Goal: Task Accomplishment & Management: Complete application form

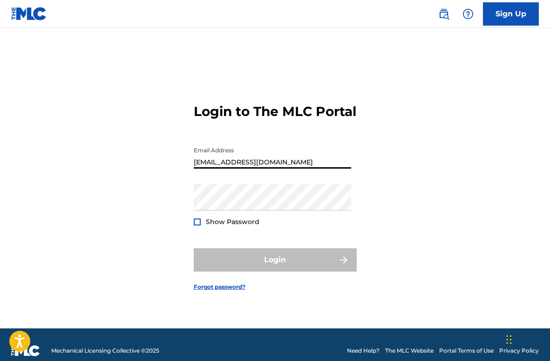
type input "[EMAIL_ADDRESS][DOMAIN_NAME]"
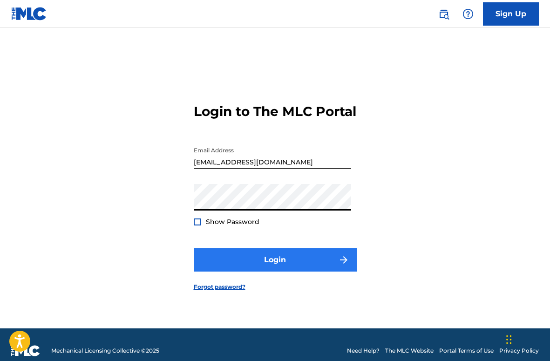
click at [278, 269] on button "Login" at bounding box center [275, 259] width 163 height 23
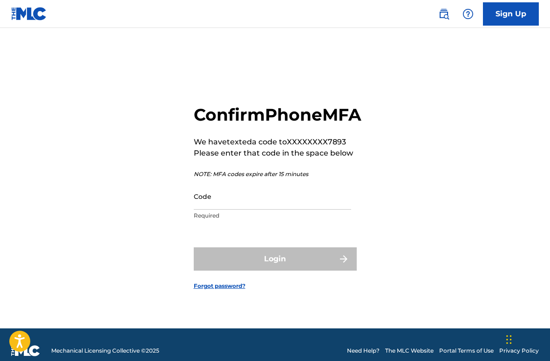
scroll to position [0, 0]
click at [223, 210] on input "Code" at bounding box center [273, 196] width 158 height 27
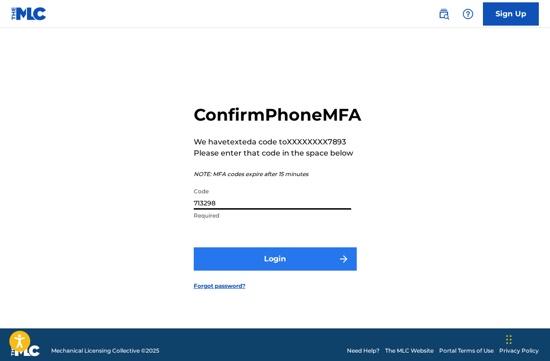
type input "713298"
click at [278, 270] on button "Login" at bounding box center [275, 259] width 163 height 23
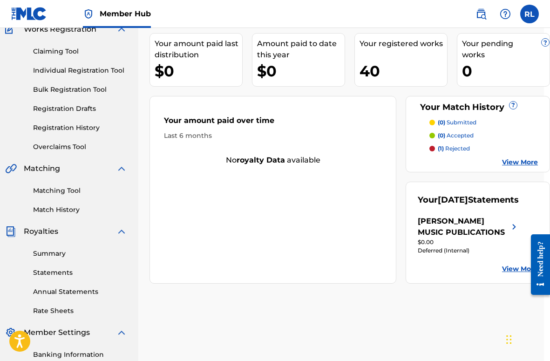
scroll to position [86, 6]
click at [69, 130] on link "Registration History" at bounding box center [80, 128] width 94 height 10
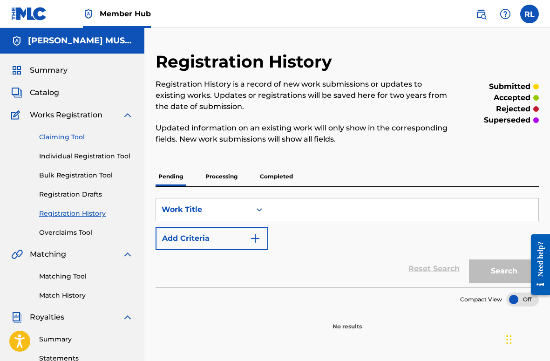
click at [63, 138] on link "Claiming Tool" at bounding box center [86, 137] width 94 height 10
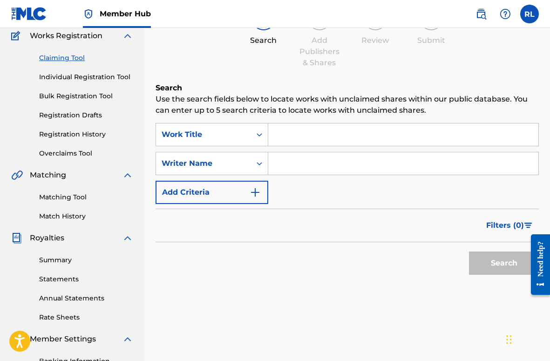
scroll to position [78, 0]
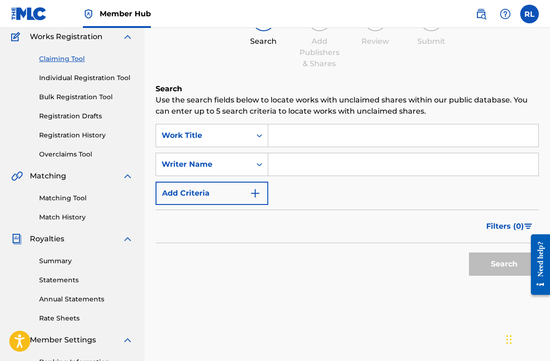
click at [63, 77] on link "Individual Registration Tool" at bounding box center [86, 78] width 94 height 10
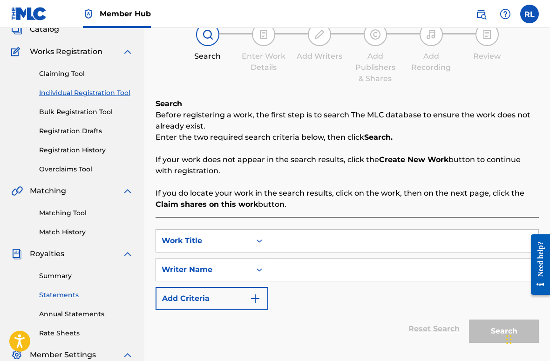
click at [58, 292] on link "Statements" at bounding box center [86, 295] width 94 height 10
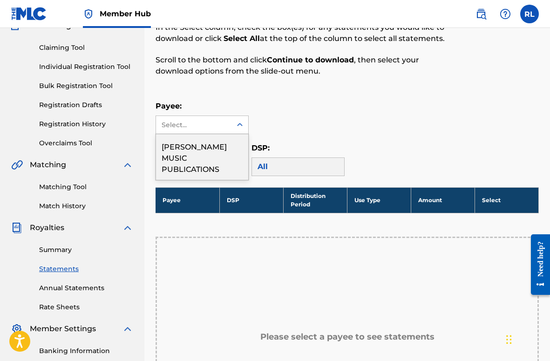
click at [239, 125] on icon at bounding box center [239, 124] width 9 height 9
click at [204, 149] on div "[PERSON_NAME] MUSIC PUBLICATIONS" at bounding box center [202, 157] width 92 height 46
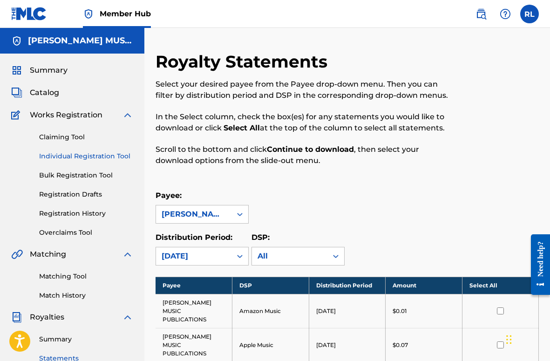
click at [72, 157] on link "Individual Registration Tool" at bounding box center [86, 156] width 94 height 10
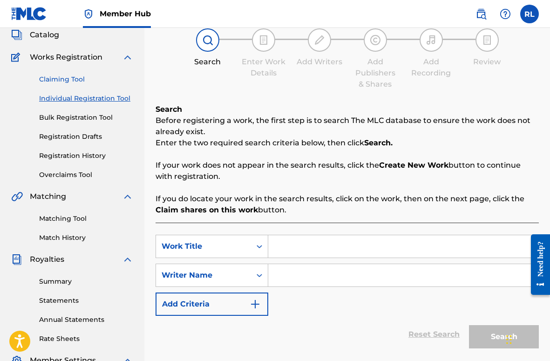
click at [60, 80] on link "Claiming Tool" at bounding box center [86, 80] width 94 height 10
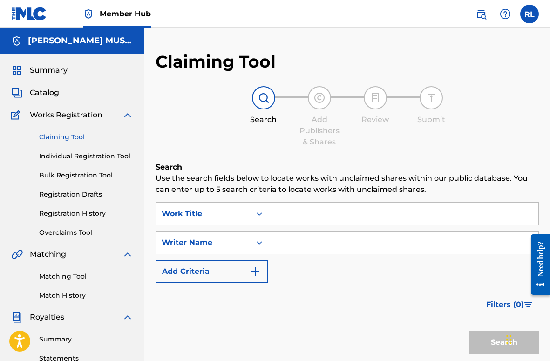
click at [312, 212] on input "Search Form" at bounding box center [403, 214] width 270 height 22
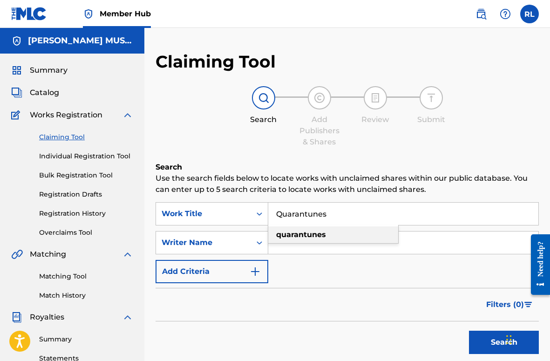
click at [318, 237] on strong "quarantunes" at bounding box center [301, 234] width 50 height 9
type input "quarantunes"
click at [284, 242] on input "Search Form" at bounding box center [403, 243] width 270 height 22
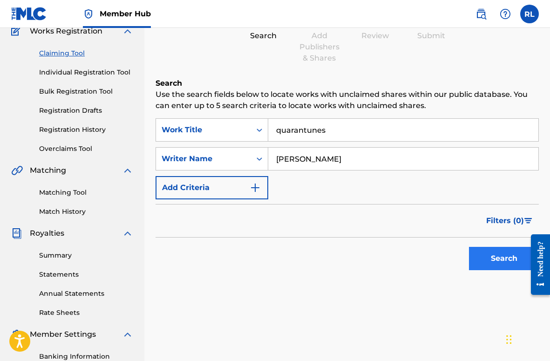
scroll to position [87, 0]
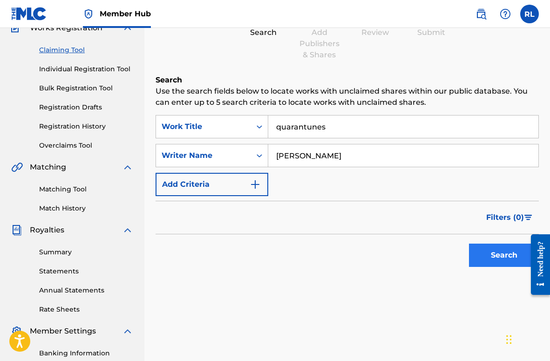
type input "[PERSON_NAME]"
click at [487, 258] on button "Search" at bounding box center [504, 255] width 70 height 23
click at [331, 129] on input "quarantunes" at bounding box center [403, 127] width 270 height 22
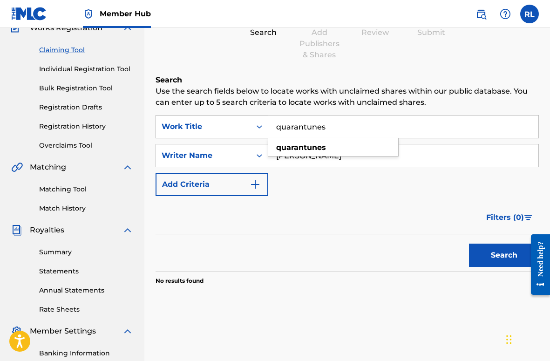
drag, startPoint x: 332, startPoint y: 128, endPoint x: 252, endPoint y: 126, distance: 80.2
click at [252, 126] on div "SearchWithCriteria41f9f41c-bf0b-42b0-9b0d-0602a9eabbb7 Work Title quarantunes q…" at bounding box center [348, 126] width 384 height 23
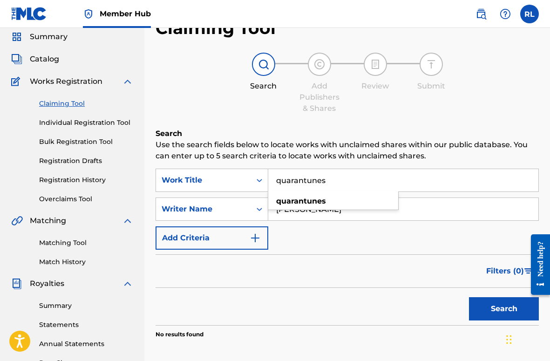
scroll to position [34, 0]
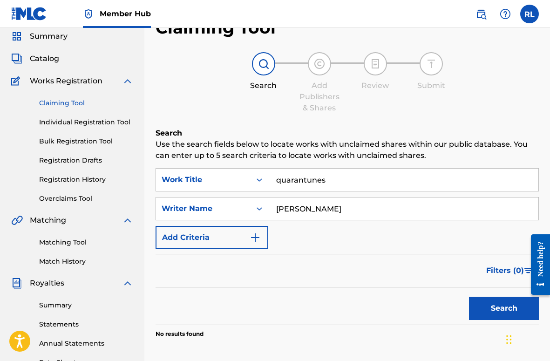
click at [85, 122] on link "Individual Registration Tool" at bounding box center [86, 122] width 94 height 10
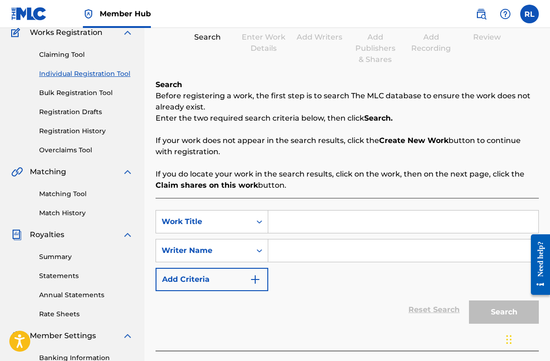
scroll to position [83, 0]
click at [284, 221] on input "Search Form" at bounding box center [403, 221] width 270 height 22
type input "Quarantunes"
click at [293, 253] on input "Search Form" at bounding box center [403, 250] width 270 height 22
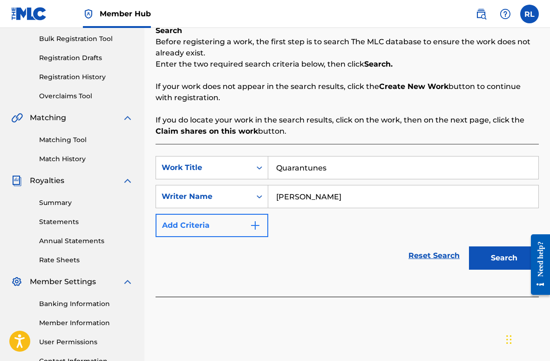
scroll to position [137, 0]
type input "[PERSON_NAME]"
click at [259, 224] on img "Search Form" at bounding box center [255, 225] width 11 height 11
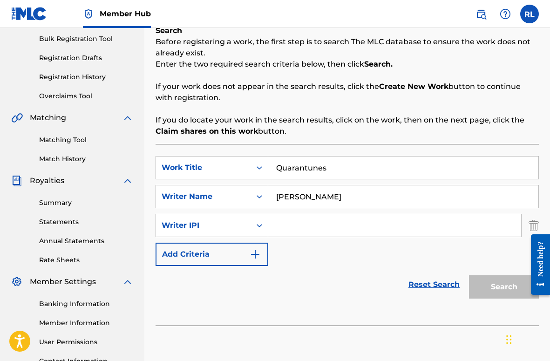
click at [288, 231] on input "Search Form" at bounding box center [394, 225] width 253 height 22
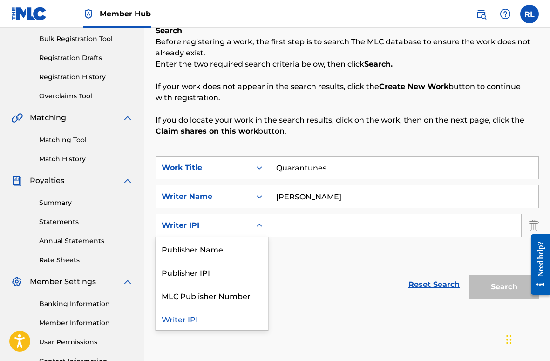
click at [262, 225] on icon "Search Form" at bounding box center [259, 225] width 9 height 9
click at [294, 232] on input "Search Form" at bounding box center [394, 225] width 253 height 22
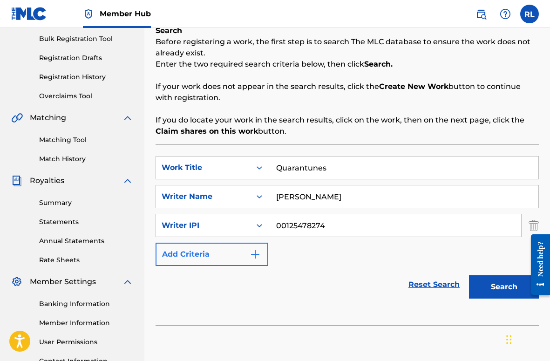
type input "00125478274"
click at [257, 255] on img "Search Form" at bounding box center [255, 254] width 11 height 11
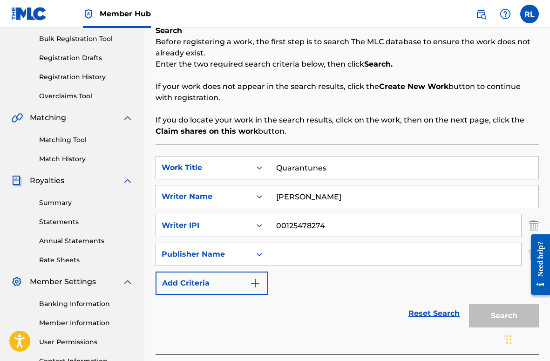
click at [280, 254] on input "Search Form" at bounding box center [394, 254] width 253 height 22
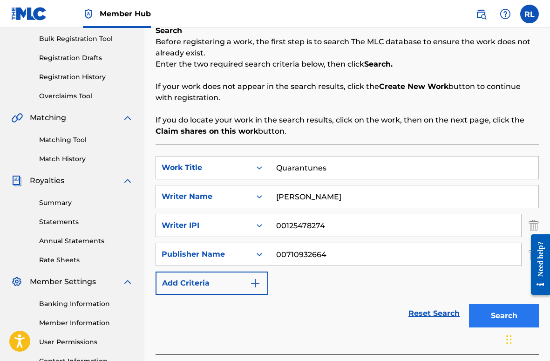
type input "00710932664"
click at [488, 317] on button "Search" at bounding box center [504, 315] width 70 height 23
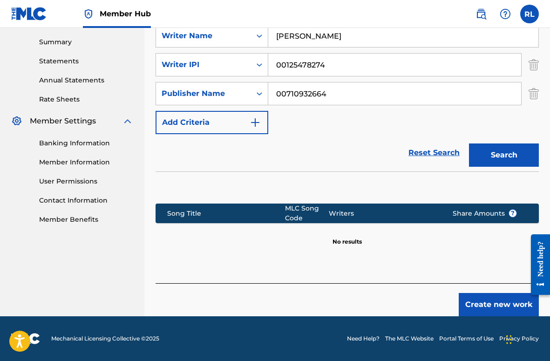
scroll to position [297, 0]
click at [486, 303] on button "Create new work" at bounding box center [499, 304] width 80 height 23
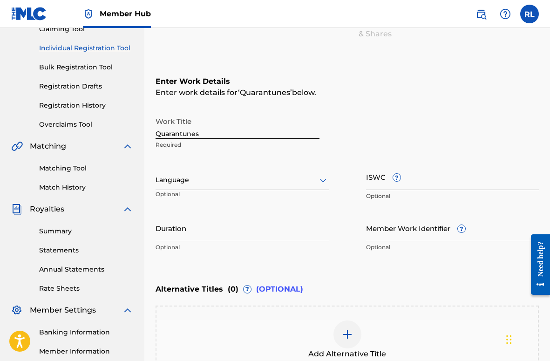
scroll to position [104, 0]
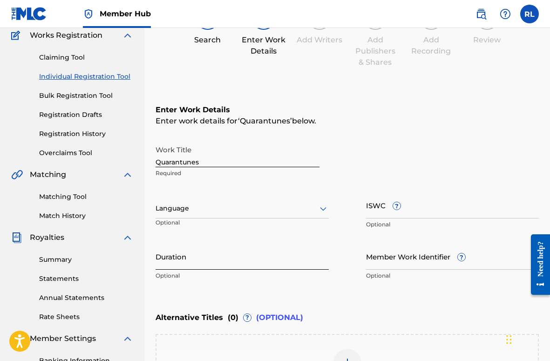
click at [171, 261] on input "Duration" at bounding box center [242, 256] width 173 height 27
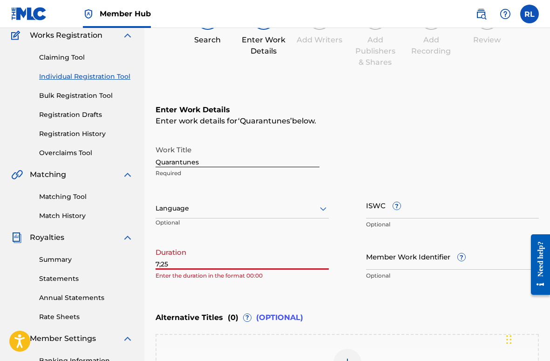
click at [194, 267] on input "7;25" at bounding box center [242, 256] width 173 height 27
click at [213, 278] on p "Enter the duration in the format 00:00" at bounding box center [242, 276] width 173 height 8
drag, startPoint x: 174, startPoint y: 264, endPoint x: 142, endPoint y: 266, distance: 32.2
click at [142, 266] on main "[PERSON_NAME] MUSIC PUBLICATIONS Summary Catalog Works Registration Claiming To…" at bounding box center [275, 203] width 550 height 511
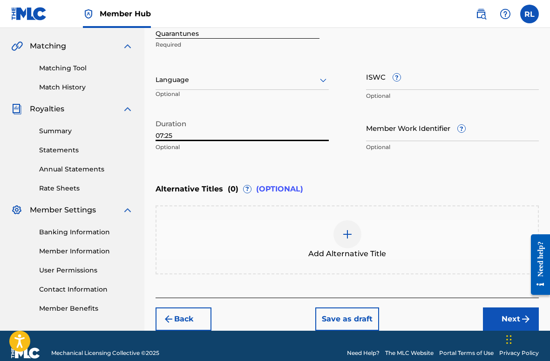
scroll to position [209, 0]
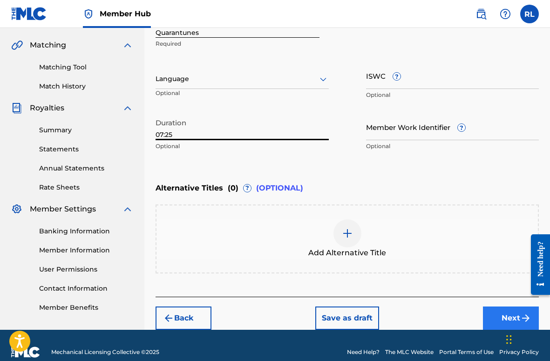
type input "07:25"
click at [508, 316] on button "Next" at bounding box center [511, 318] width 56 height 23
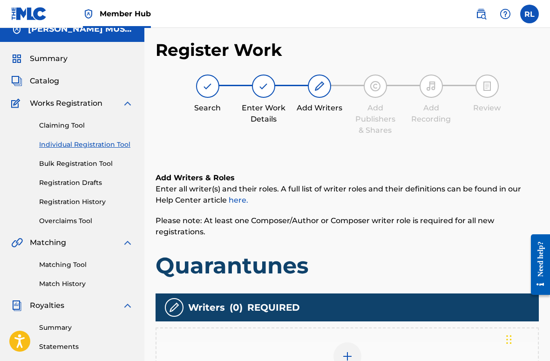
scroll to position [12, 0]
click at [234, 199] on link "here." at bounding box center [239, 200] width 20 height 9
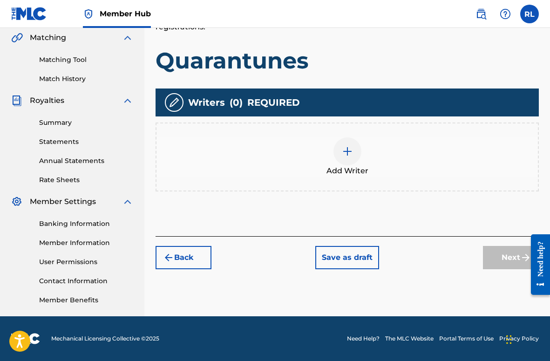
scroll to position [217, 0]
click at [343, 155] on img at bounding box center [347, 151] width 11 height 11
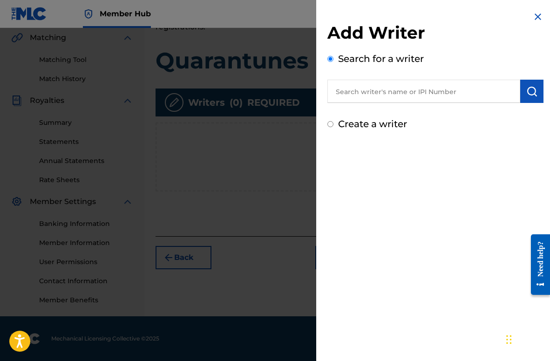
scroll to position [213, 0]
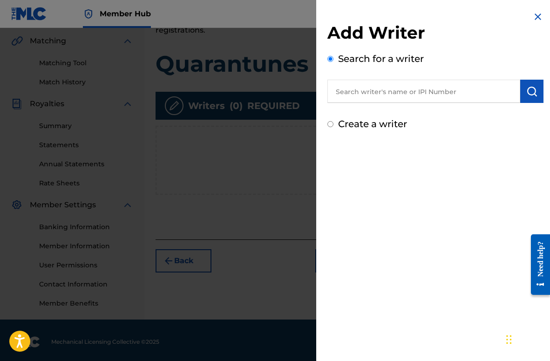
click at [356, 94] on input "text" at bounding box center [424, 91] width 193 height 23
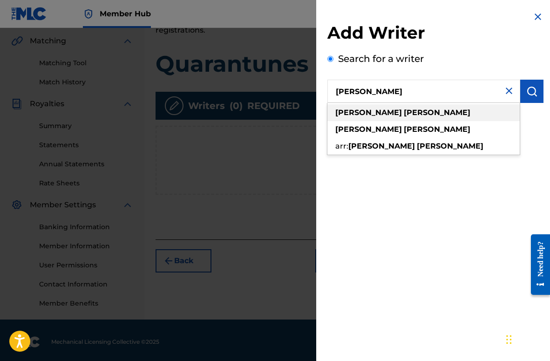
click at [404, 114] on strong "[PERSON_NAME]" at bounding box center [437, 112] width 67 height 9
type input "[PERSON_NAME]"
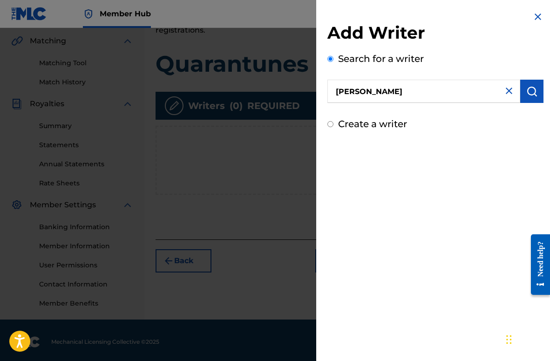
drag, startPoint x: 396, startPoint y: 92, endPoint x: 318, endPoint y: 94, distance: 77.4
click at [318, 94] on div "Add Writer Search for a writer [PERSON_NAME] Create a writer" at bounding box center [435, 71] width 239 height 142
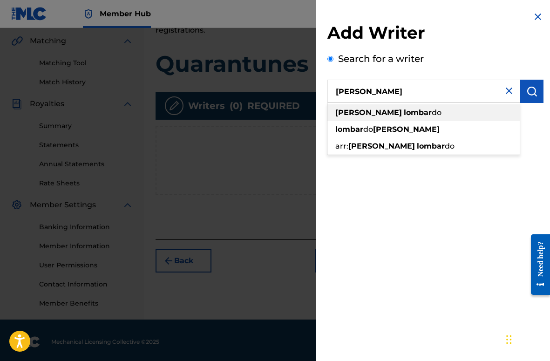
drag, startPoint x: 365, startPoint y: 113, endPoint x: 350, endPoint y: 109, distance: 15.9
click at [404, 113] on strong "lombar" at bounding box center [418, 112] width 28 height 9
type input "[PERSON_NAME]"
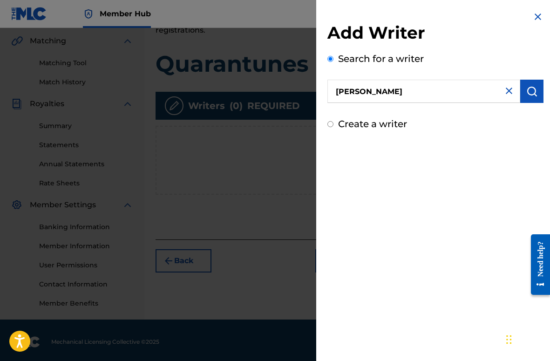
click at [329, 125] on input "Create a writer" at bounding box center [331, 124] width 6 height 6
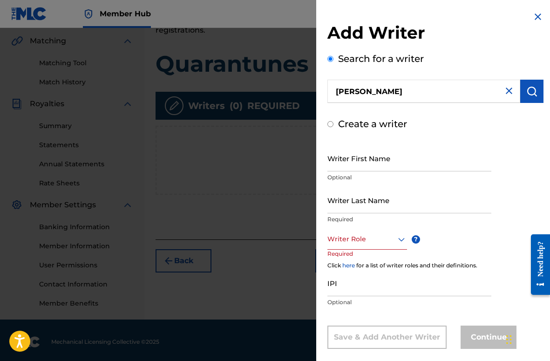
radio input "false"
radio input "true"
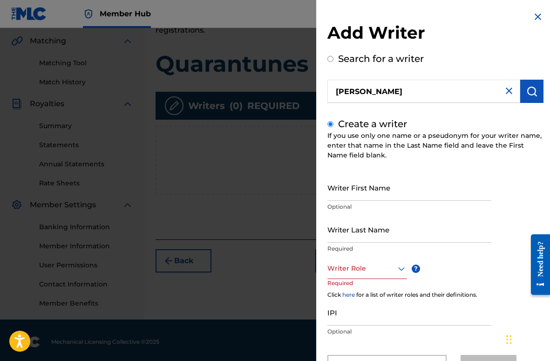
scroll to position [0, 0]
click at [405, 100] on input "[PERSON_NAME]" at bounding box center [424, 91] width 193 height 23
radio input "true"
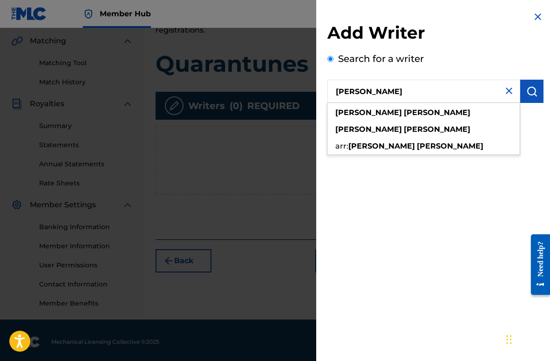
drag, startPoint x: 403, startPoint y: 92, endPoint x: 313, endPoint y: 94, distance: 90.0
click at [313, 94] on div "Add Writer Search for a writer [PERSON_NAME] [PERSON_NAME] [PERSON_NAME] arr: […" at bounding box center [275, 194] width 550 height 333
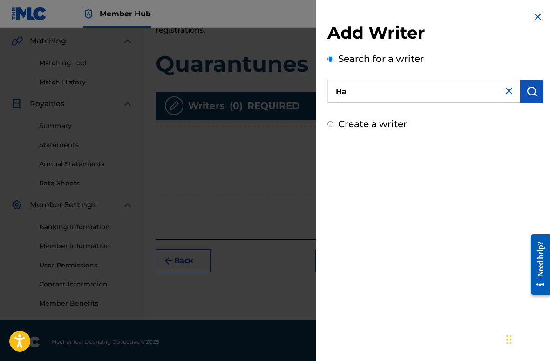
type input "H"
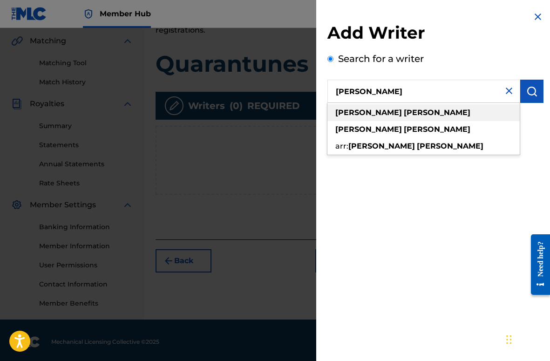
click at [404, 116] on strong "[PERSON_NAME]" at bounding box center [437, 112] width 67 height 9
type input "[PERSON_NAME]"
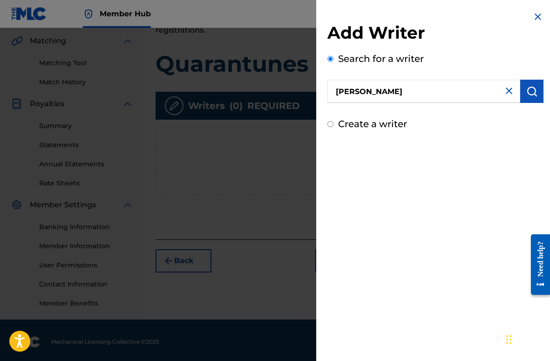
click at [330, 124] on input "Create a writer" at bounding box center [331, 124] width 6 height 6
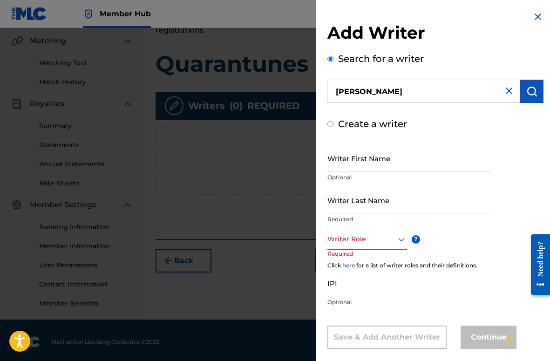
radio input "false"
radio input "true"
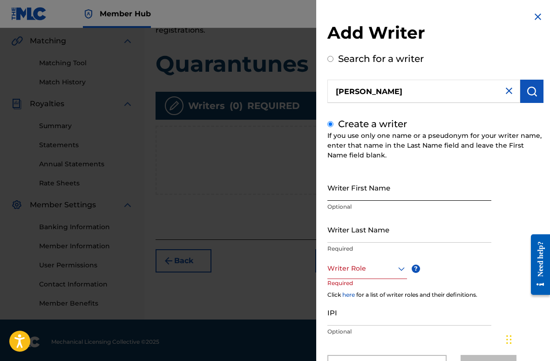
click at [338, 194] on input "Writer First Name" at bounding box center [410, 187] width 164 height 27
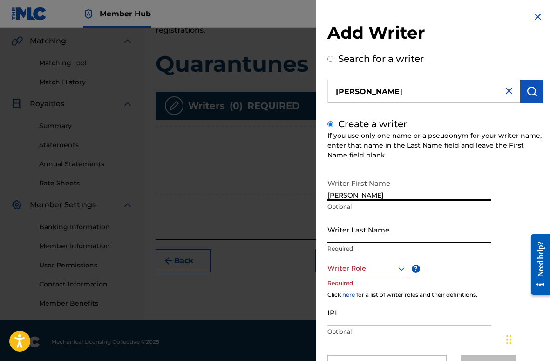
type input "[PERSON_NAME]"
click at [352, 232] on input "Writer Last Name" at bounding box center [410, 229] width 164 height 27
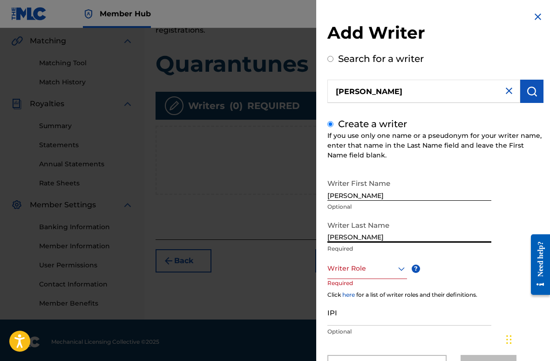
type input "[PERSON_NAME]"
click at [452, 264] on div "Writer First Name [PERSON_NAME] Optional Writer Last Name [PERSON_NAME] Require…" at bounding box center [436, 276] width 216 height 204
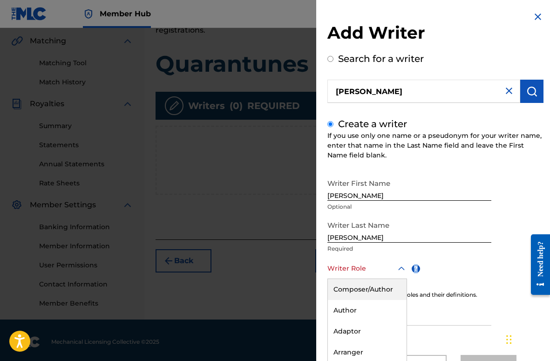
scroll to position [42, 0]
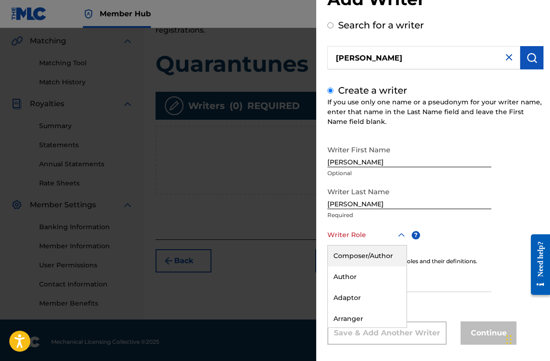
click at [401, 246] on div "Composer/Author, 1 of 8. 8 results available. Use Up and Down to choose options…" at bounding box center [368, 235] width 80 height 21
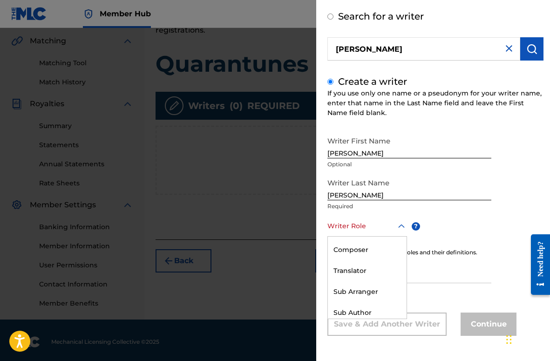
scroll to position [77, 0]
click at [357, 256] on div "Composer" at bounding box center [367, 253] width 79 height 21
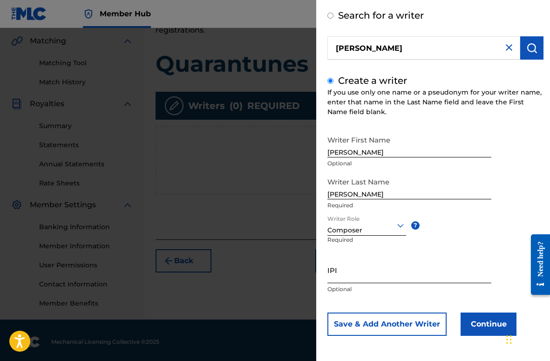
scroll to position [43, 0]
click at [358, 275] on input "IPI" at bounding box center [410, 270] width 164 height 27
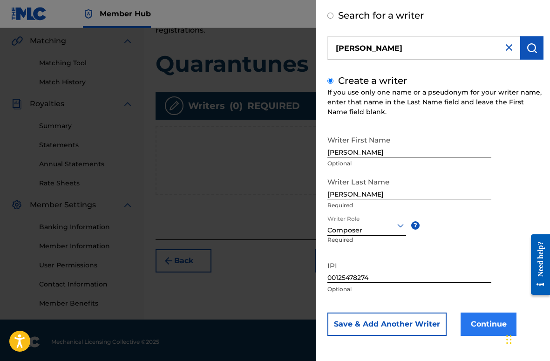
type input "00125478274"
click at [494, 324] on button "Continue" at bounding box center [489, 324] width 56 height 23
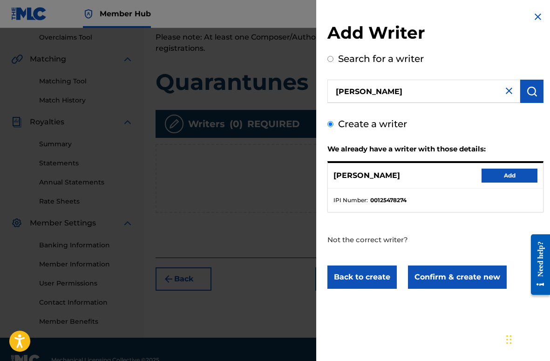
scroll to position [194, 0]
click at [331, 125] on input "Create a writer" at bounding box center [331, 124] width 6 height 6
click at [507, 92] on img at bounding box center [509, 90] width 11 height 11
click at [376, 99] on input "text" at bounding box center [424, 91] width 193 height 23
radio input "true"
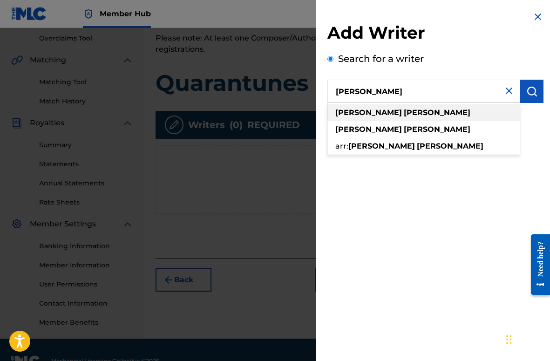
click at [404, 115] on strong "[PERSON_NAME]" at bounding box center [437, 112] width 67 height 9
type input "[PERSON_NAME]"
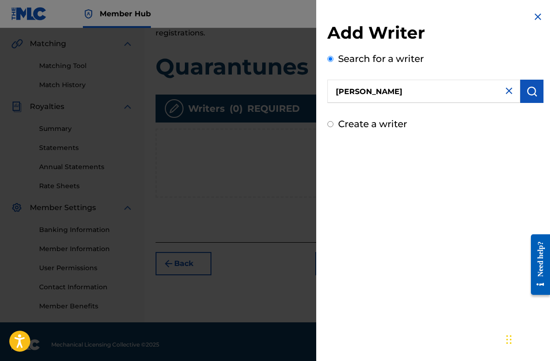
scroll to position [209, 0]
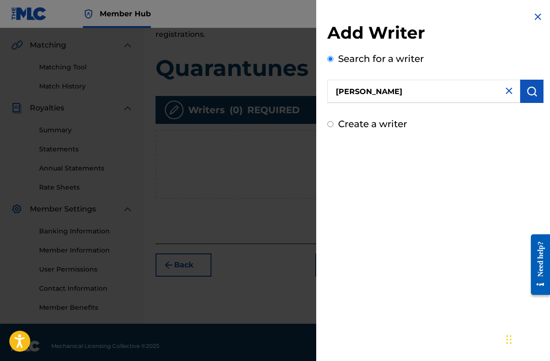
drag, startPoint x: 528, startPoint y: 88, endPoint x: 515, endPoint y: 86, distance: 13.6
click at [528, 88] on img "submit" at bounding box center [532, 91] width 11 height 11
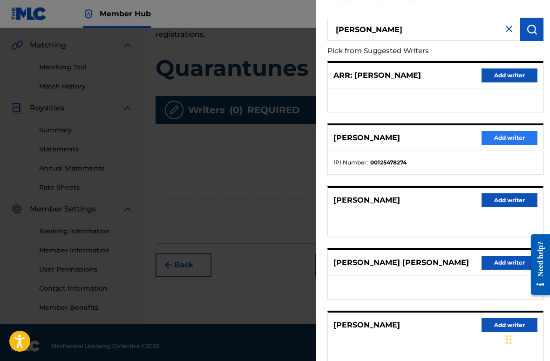
click at [505, 135] on button "Add writer" at bounding box center [510, 138] width 56 height 14
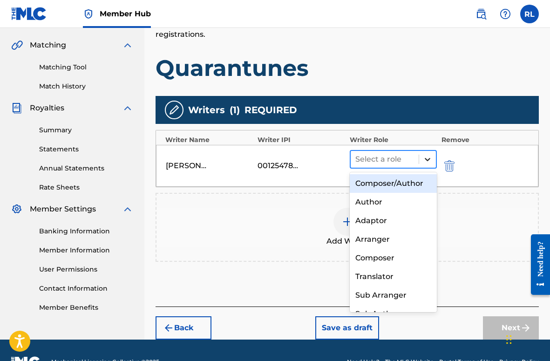
click at [428, 160] on icon at bounding box center [428, 159] width 6 height 3
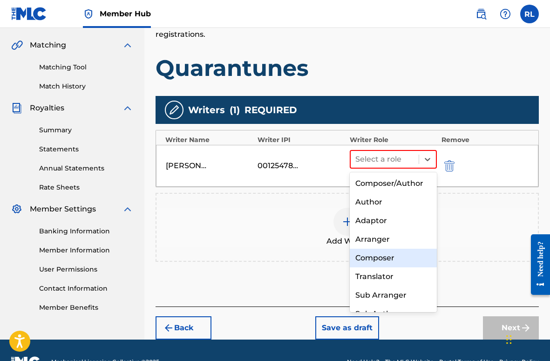
click at [373, 254] on div "Composer" at bounding box center [393, 258] width 87 height 19
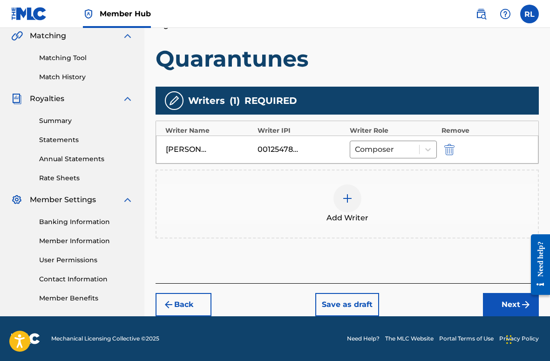
scroll to position [219, 0]
click at [508, 305] on button "Next" at bounding box center [511, 304] width 56 height 23
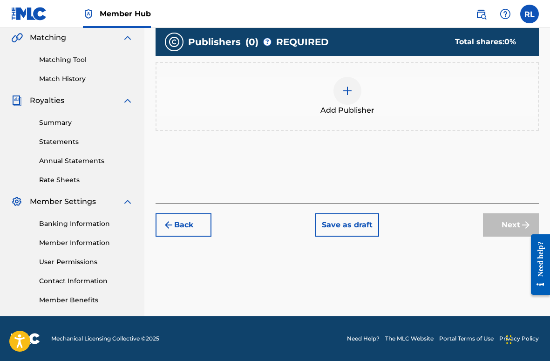
click at [354, 91] on div at bounding box center [348, 91] width 28 height 28
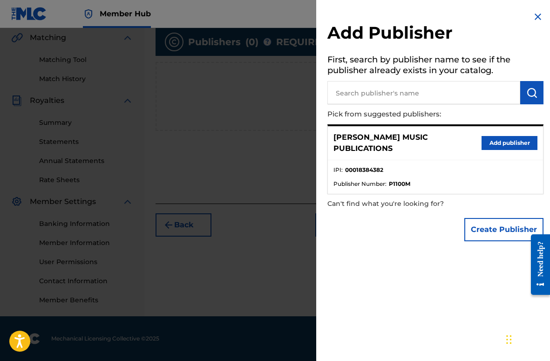
click at [494, 139] on button "Add publisher" at bounding box center [510, 143] width 56 height 14
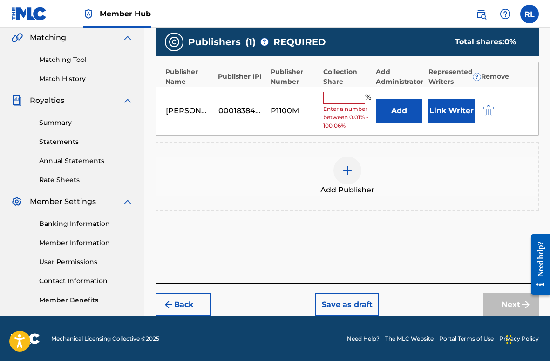
click at [335, 97] on input "text" at bounding box center [344, 98] width 42 height 12
click at [446, 112] on button "Link Writer" at bounding box center [452, 110] width 47 height 23
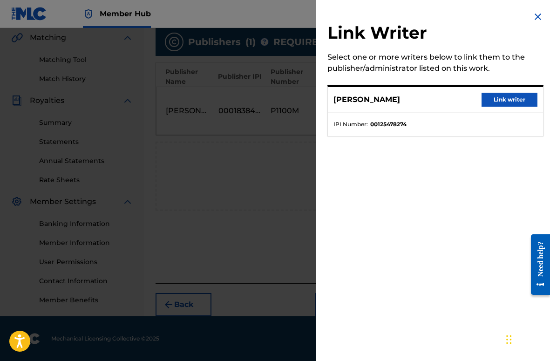
click at [501, 98] on button "Link writer" at bounding box center [510, 100] width 56 height 14
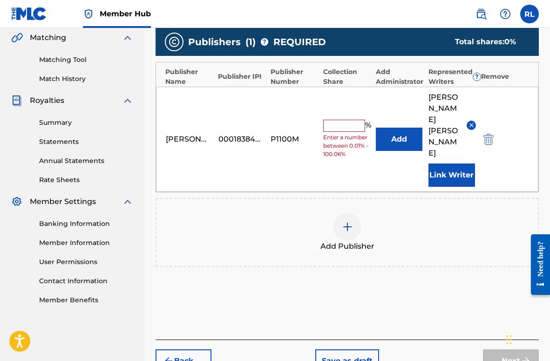
click at [332, 120] on input "text" at bounding box center [344, 126] width 42 height 12
type input "50"
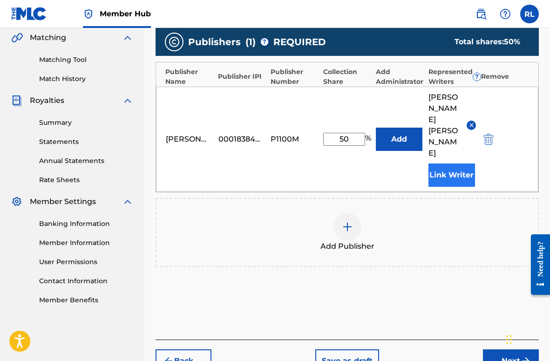
click at [441, 164] on button "Link Writer" at bounding box center [452, 175] width 47 height 23
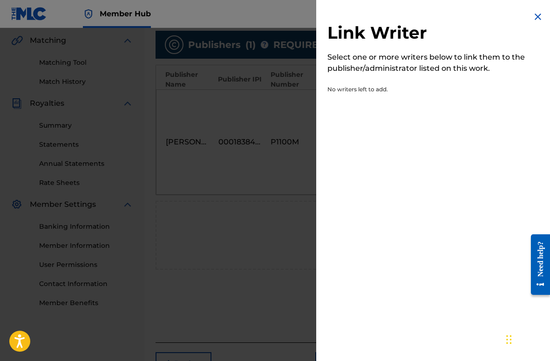
scroll to position [214, 0]
click at [533, 14] on img at bounding box center [538, 16] width 11 height 11
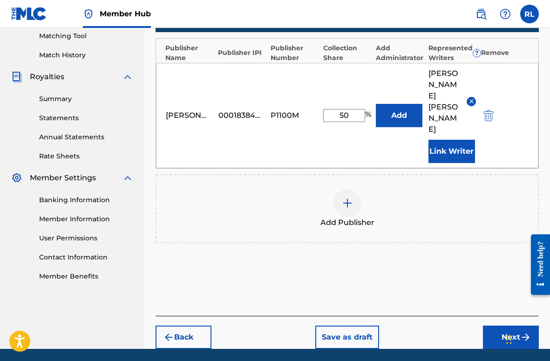
scroll to position [240, 0]
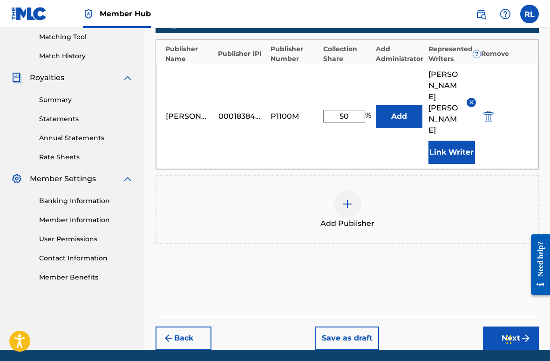
drag, startPoint x: 516, startPoint y: 304, endPoint x: 511, endPoint y: 303, distance: 5.3
click at [516, 327] on button "Next" at bounding box center [511, 338] width 56 height 23
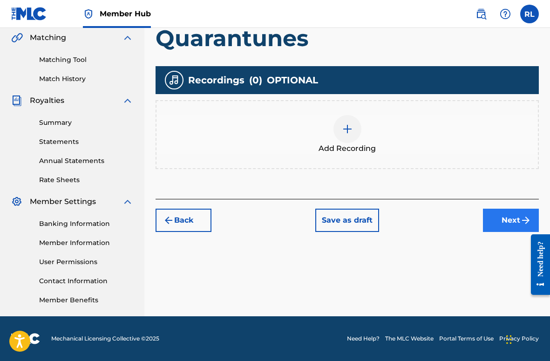
click at [516, 218] on button "Next" at bounding box center [511, 220] width 56 height 23
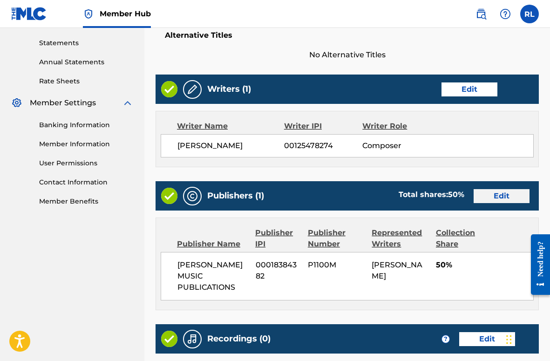
scroll to position [316, 0]
click at [501, 195] on button "Edit" at bounding box center [502, 196] width 56 height 14
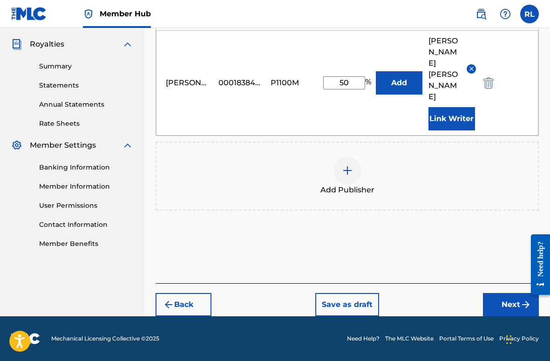
scroll to position [240, 0]
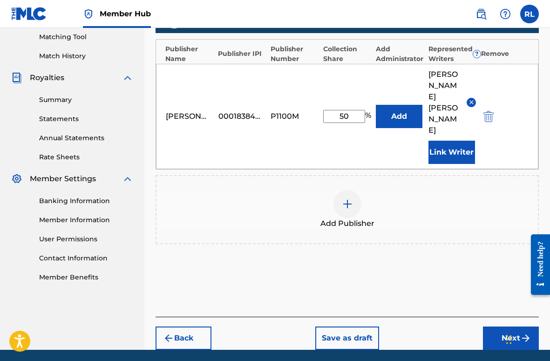
click at [349, 110] on input "50" at bounding box center [344, 116] width 42 height 13
drag, startPoint x: 350, startPoint y: 98, endPoint x: 336, endPoint y: 98, distance: 14.0
click at [336, 110] on input "50" at bounding box center [344, 116] width 42 height 13
type input "100"
click at [409, 105] on button "Add" at bounding box center [399, 116] width 47 height 23
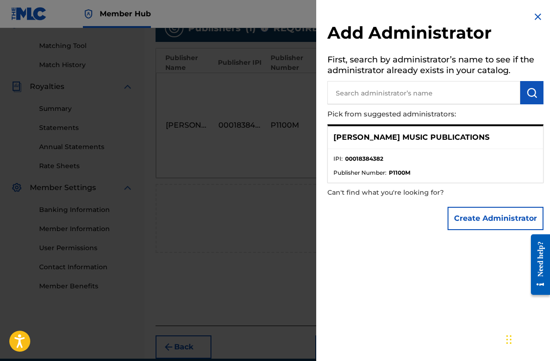
scroll to position [229, 0]
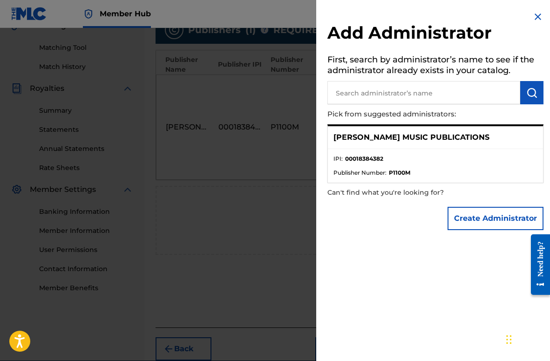
drag, startPoint x: 533, startPoint y: 14, endPoint x: 525, endPoint y: 16, distance: 7.7
click at [533, 15] on img at bounding box center [538, 16] width 11 height 11
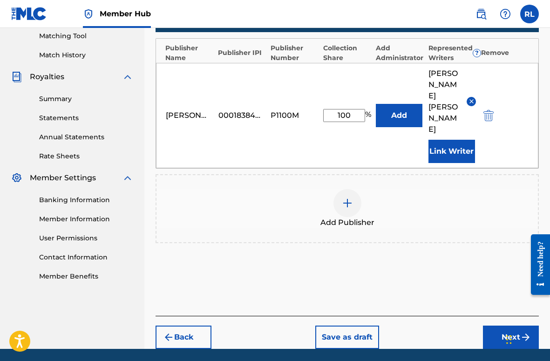
scroll to position [240, 0]
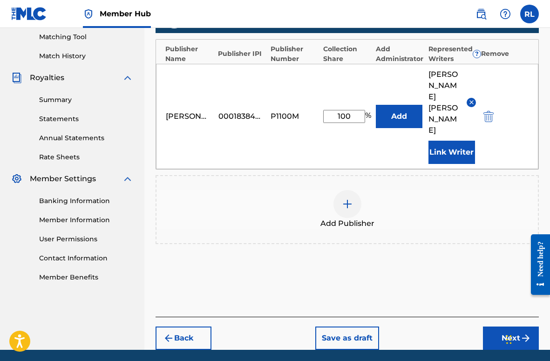
drag, startPoint x: 505, startPoint y: 302, endPoint x: 471, endPoint y: 290, distance: 36.1
click at [505, 327] on button "Next" at bounding box center [511, 338] width 56 height 23
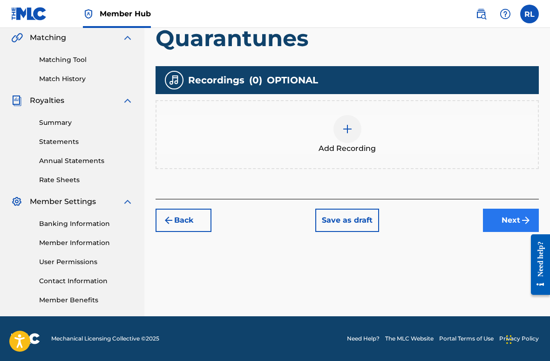
click at [499, 218] on button "Next" at bounding box center [511, 220] width 56 height 23
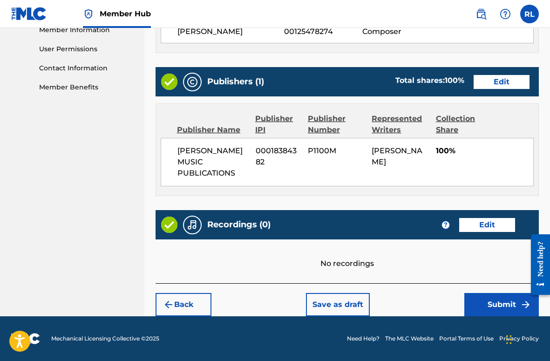
scroll to position [429, 0]
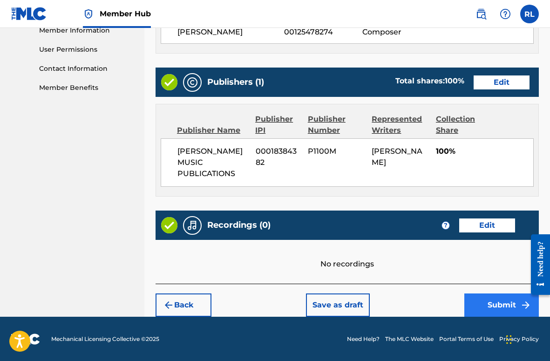
click at [497, 295] on button "Submit" at bounding box center [502, 305] width 75 height 23
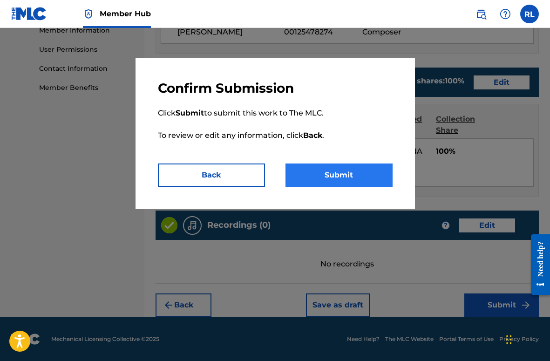
click at [338, 171] on button "Submit" at bounding box center [339, 175] width 107 height 23
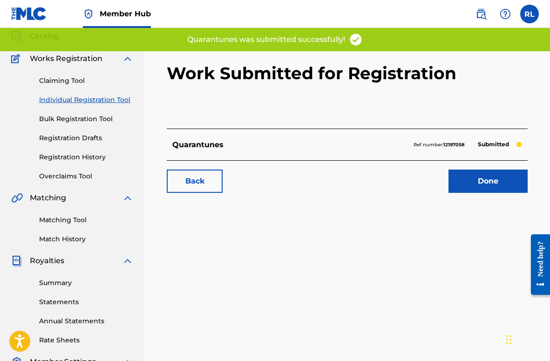
scroll to position [58, 1]
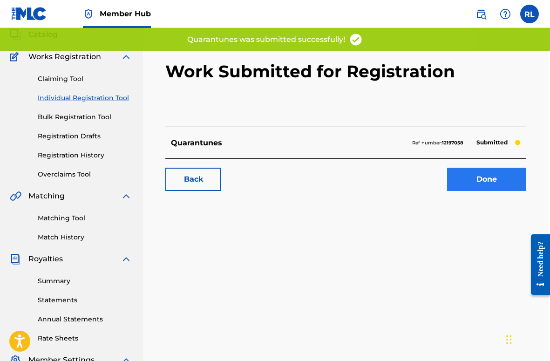
click at [483, 177] on link "Done" at bounding box center [486, 179] width 79 height 23
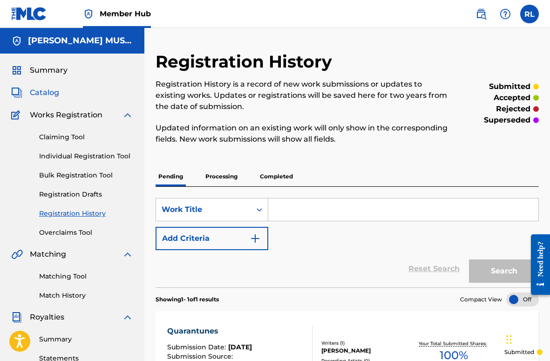
click at [50, 92] on span "Catalog" at bounding box center [44, 92] width 29 height 11
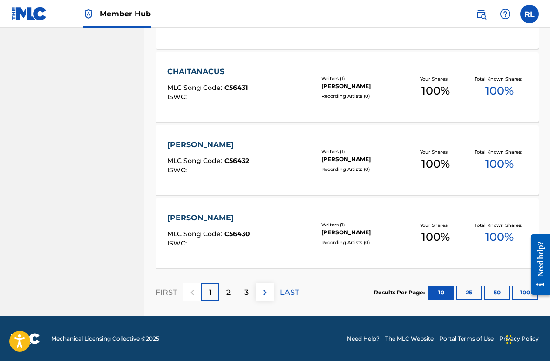
scroll to position [706, 0]
click at [500, 292] on button "50" at bounding box center [498, 293] width 26 height 14
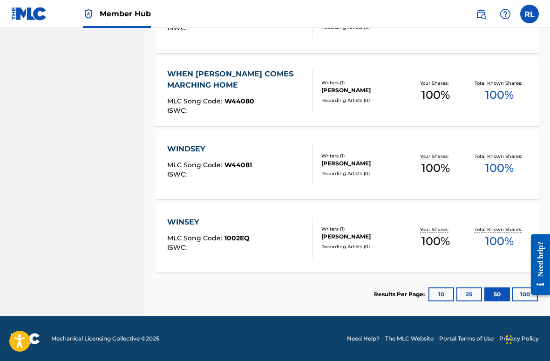
scroll to position [2897, 0]
drag, startPoint x: 522, startPoint y: 296, endPoint x: 470, endPoint y: 285, distance: 52.7
click at [522, 296] on button "100" at bounding box center [526, 295] width 26 height 14
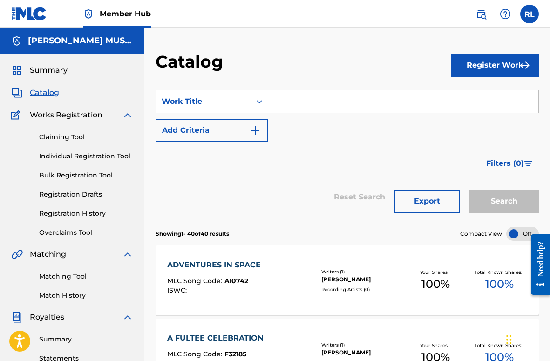
scroll to position [0, 0]
click at [69, 216] on link "Registration History" at bounding box center [86, 214] width 94 height 10
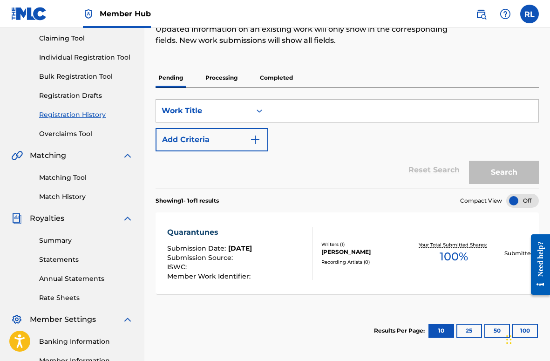
scroll to position [99, 0]
click at [62, 196] on link "Match History" at bounding box center [86, 197] width 94 height 10
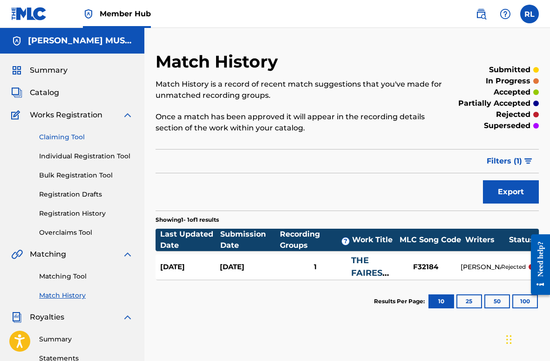
click at [58, 138] on link "Claiming Tool" at bounding box center [86, 137] width 94 height 10
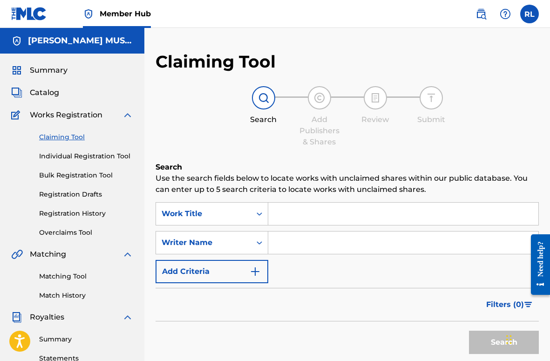
click at [53, 115] on span "Works Registration" at bounding box center [66, 115] width 73 height 11
click at [70, 158] on link "Individual Registration Tool" at bounding box center [86, 156] width 94 height 10
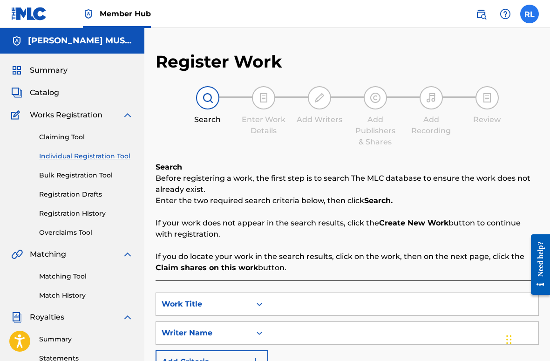
click at [525, 15] on label at bounding box center [530, 14] width 19 height 19
click at [530, 14] on input "[PERSON_NAME] [EMAIL_ADDRESS][DOMAIN_NAME] Notification Preferences Profile Log…" at bounding box center [530, 14] width 0 height 0
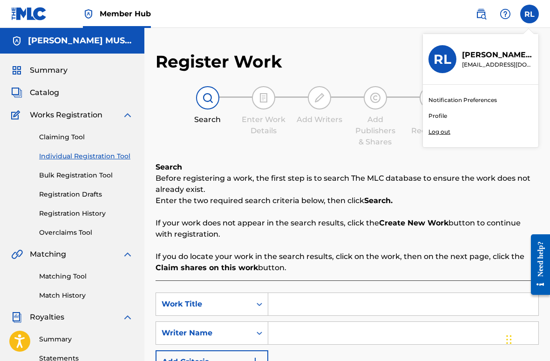
click at [434, 131] on p "Log out" at bounding box center [440, 132] width 22 height 8
click at [530, 14] on input "[PERSON_NAME] [EMAIL_ADDRESS][DOMAIN_NAME] Notification Preferences Profile Log…" at bounding box center [530, 14] width 0 height 0
